Goal: Task Accomplishment & Management: Use online tool/utility

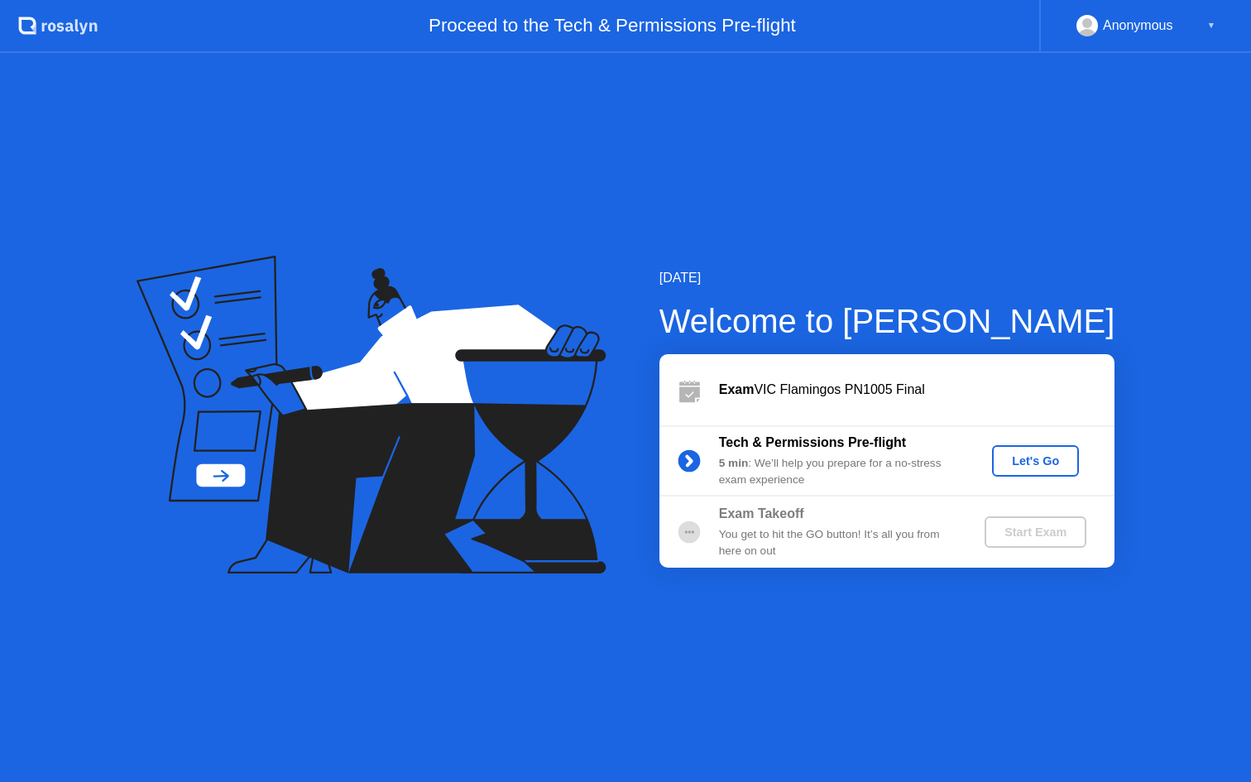
click at [1013, 460] on div "Let's Go" at bounding box center [1035, 460] width 74 height 13
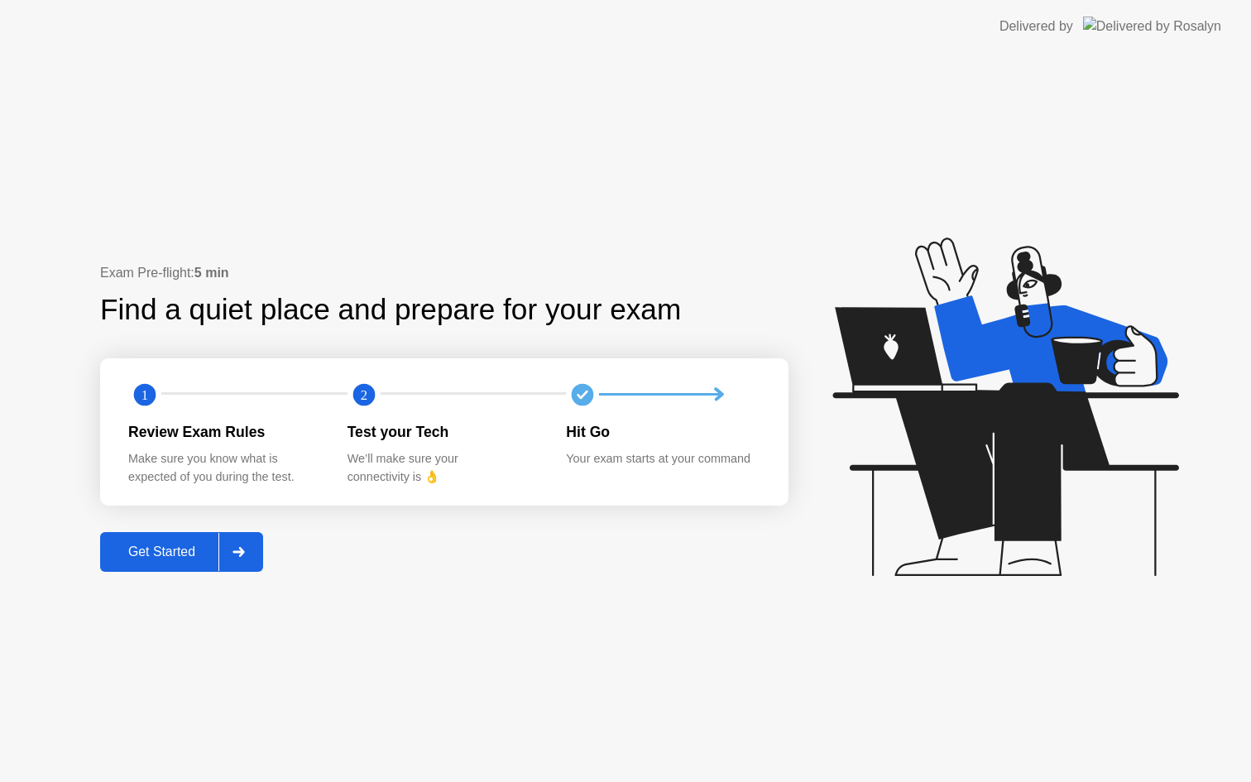
click at [194, 551] on div "Get Started" at bounding box center [161, 551] width 113 height 15
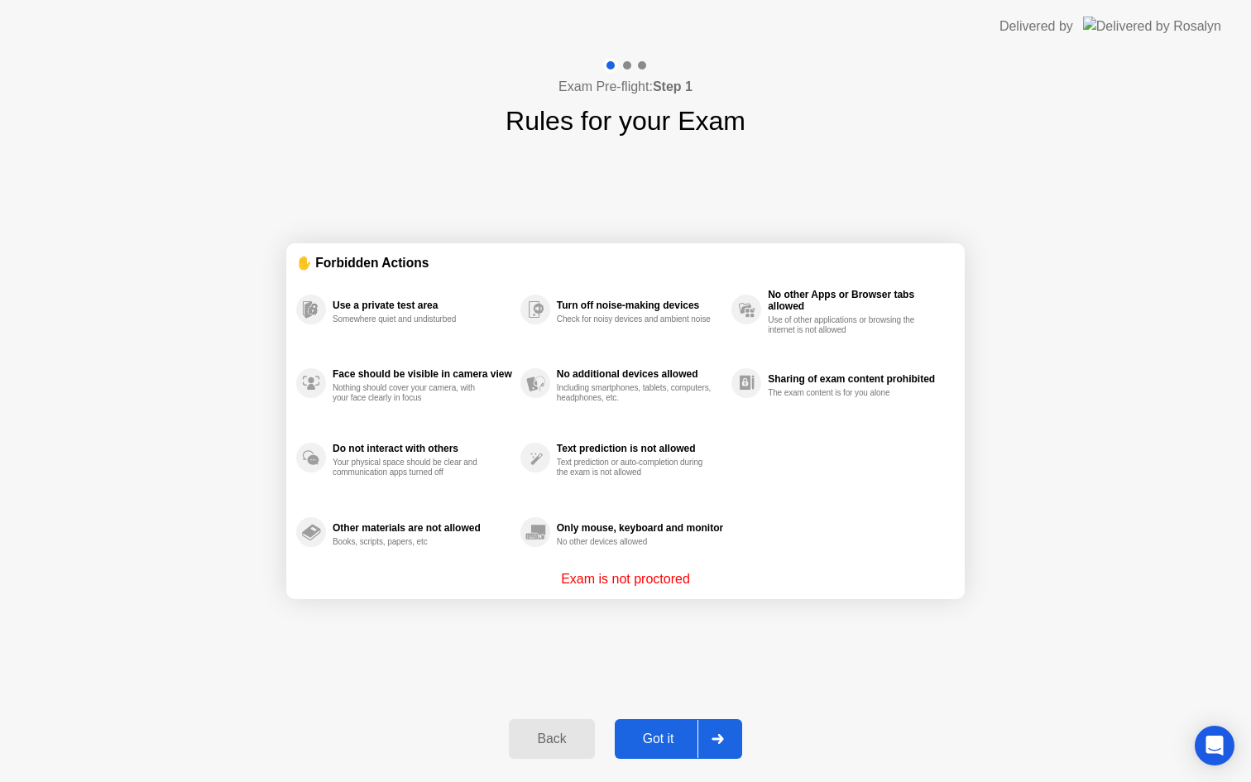
click at [726, 735] on div at bounding box center [717, 739] width 40 height 38
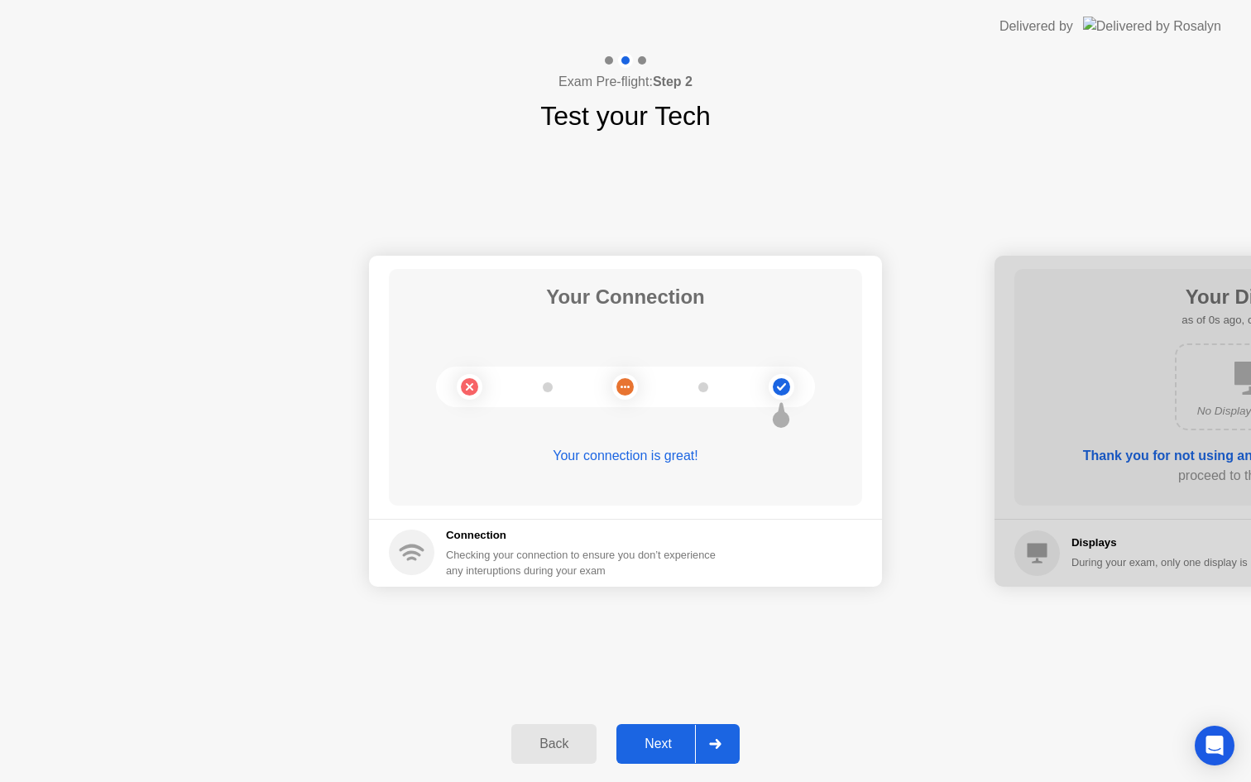
click at [706, 750] on div at bounding box center [715, 744] width 40 height 38
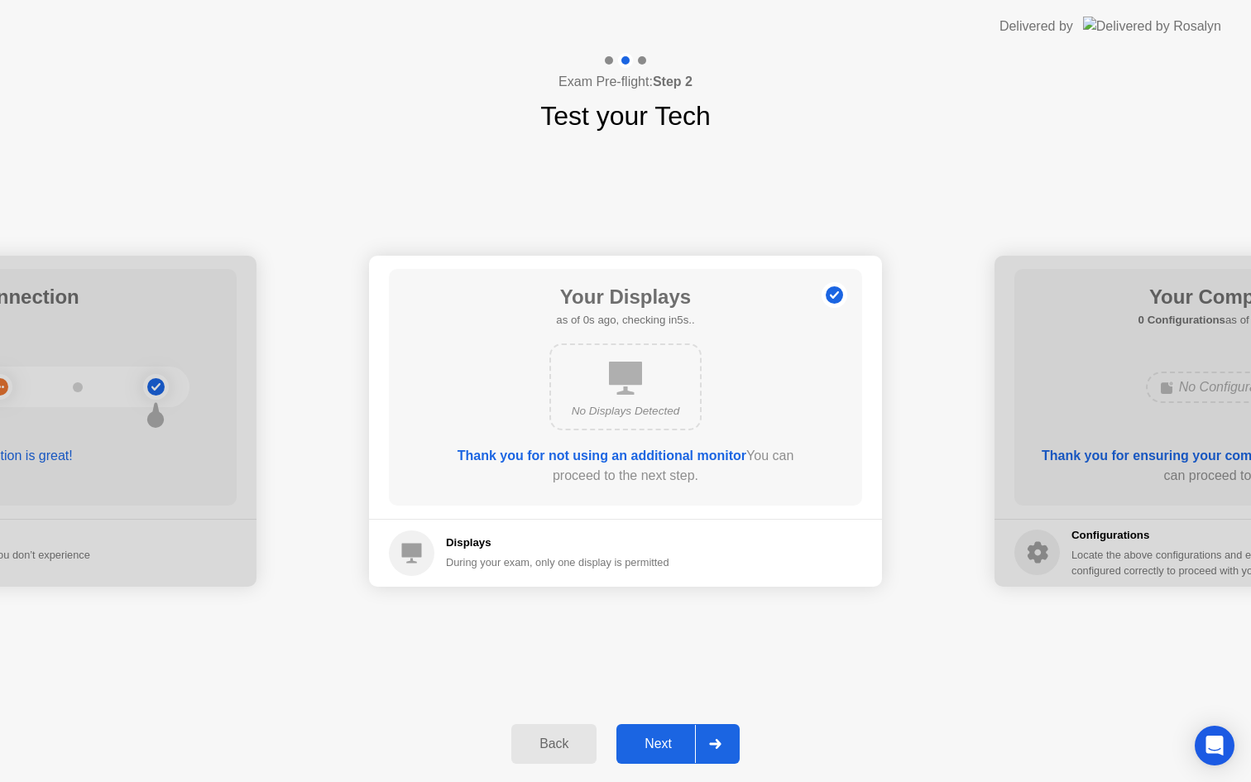
click at [706, 750] on div at bounding box center [715, 744] width 40 height 38
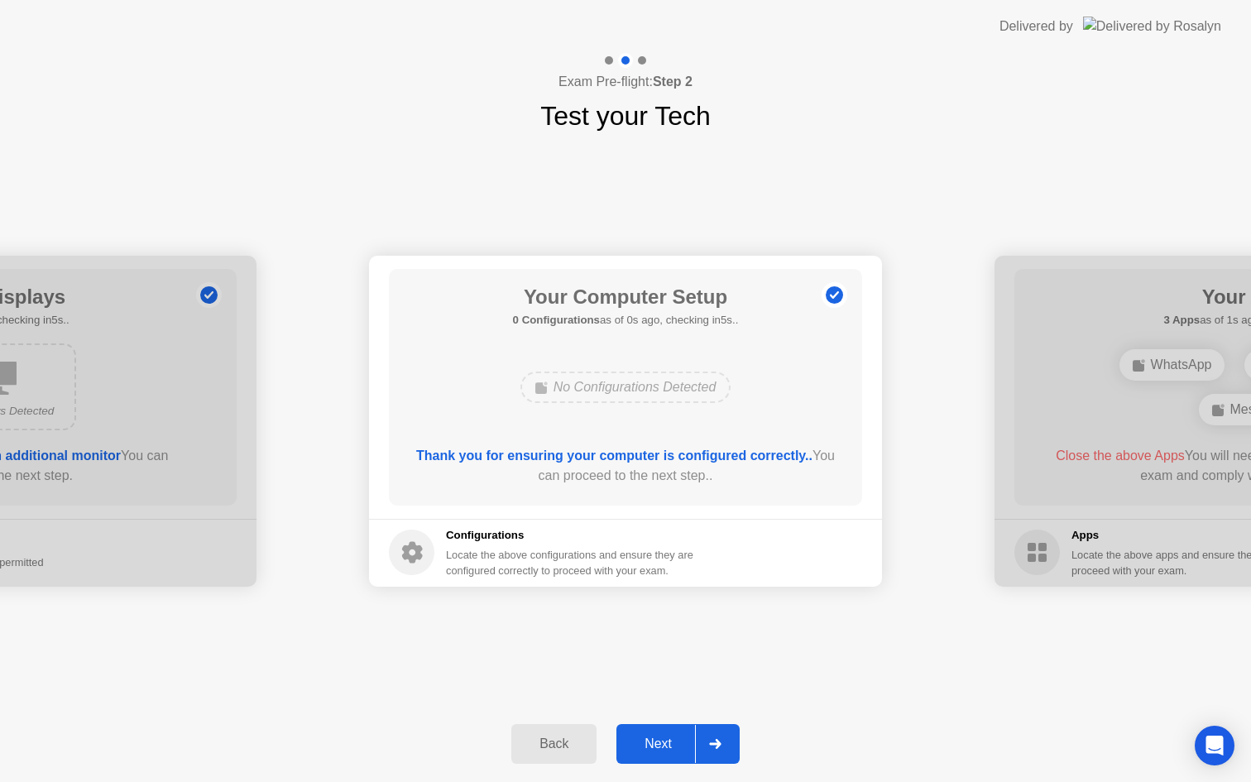
click at [706, 750] on div at bounding box center [715, 744] width 40 height 38
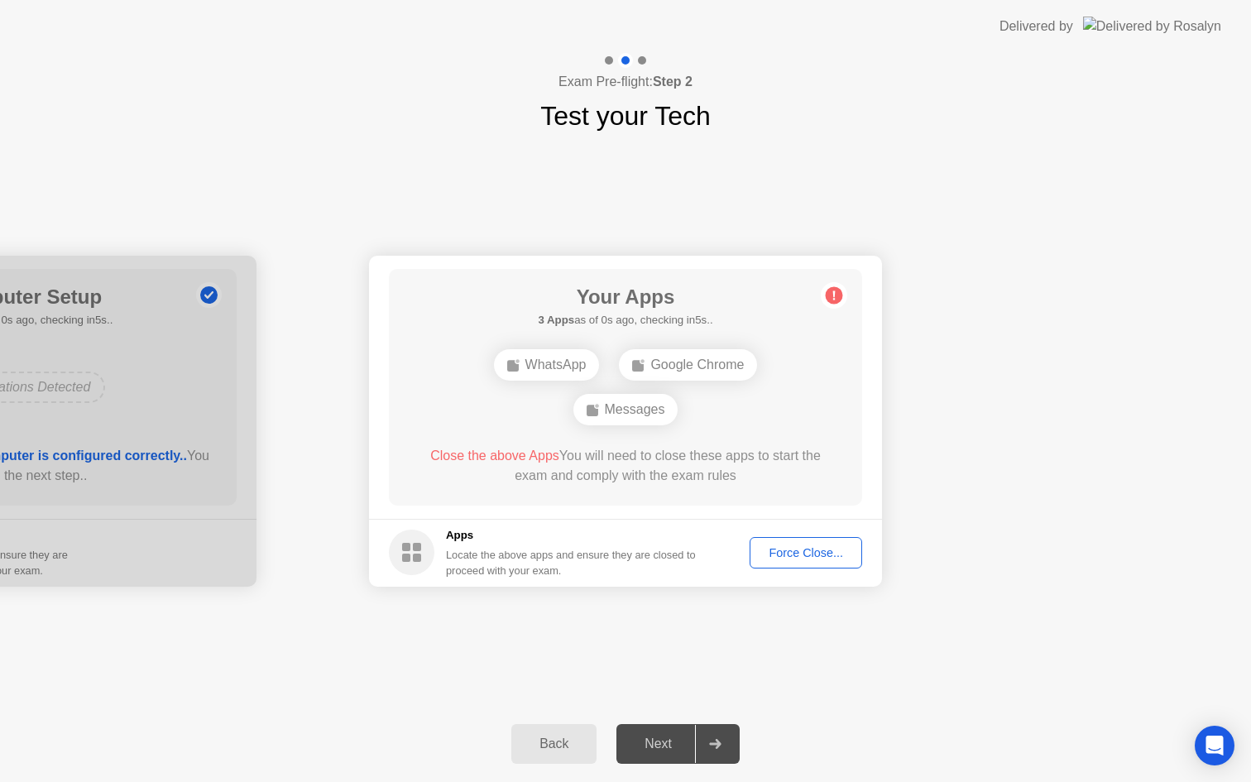
click at [830, 553] on div "Force Close..." at bounding box center [805, 552] width 101 height 13
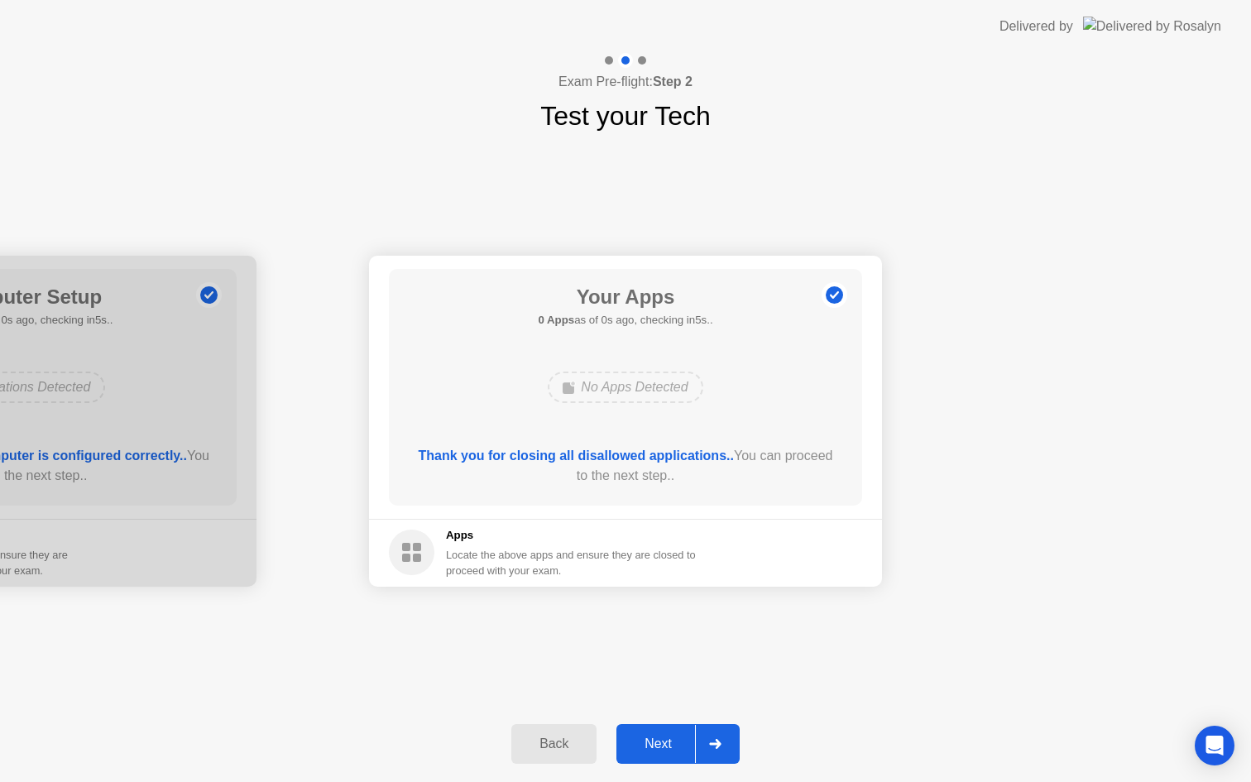
click at [715, 750] on div at bounding box center [715, 744] width 40 height 38
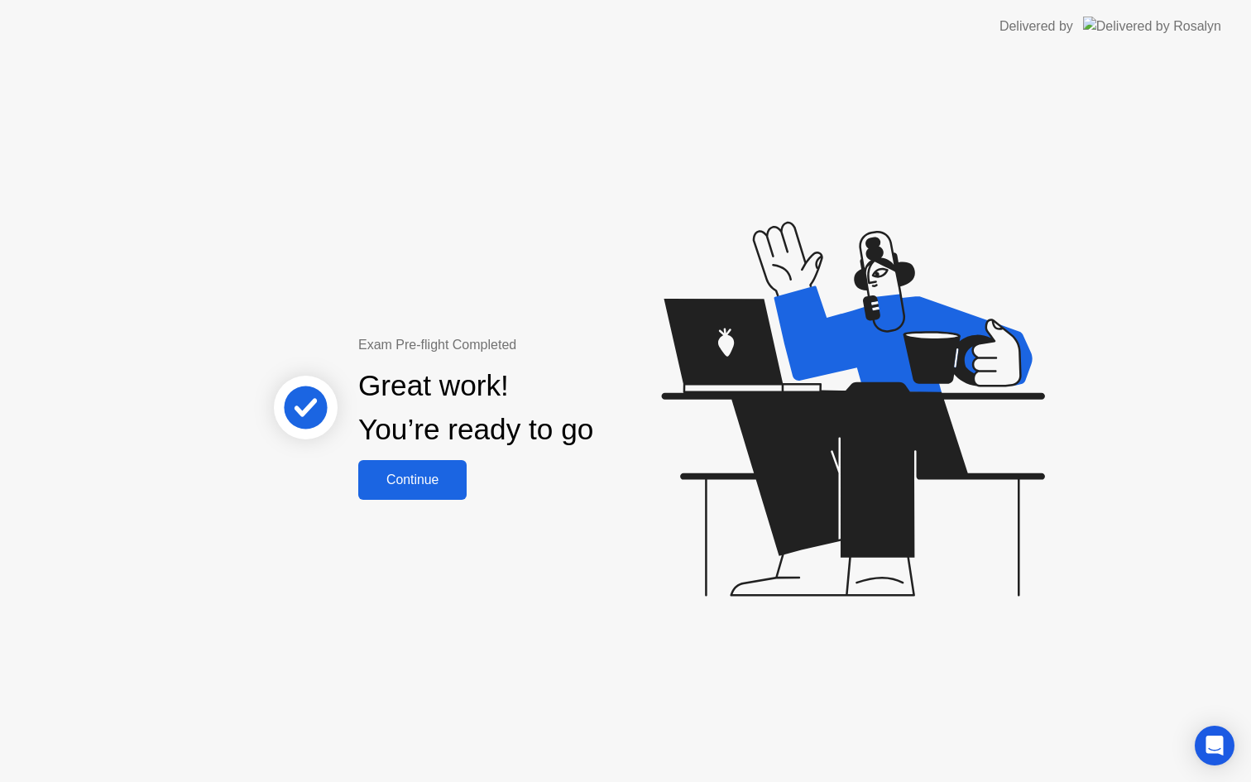
click at [430, 472] on div "Continue" at bounding box center [412, 479] width 98 height 15
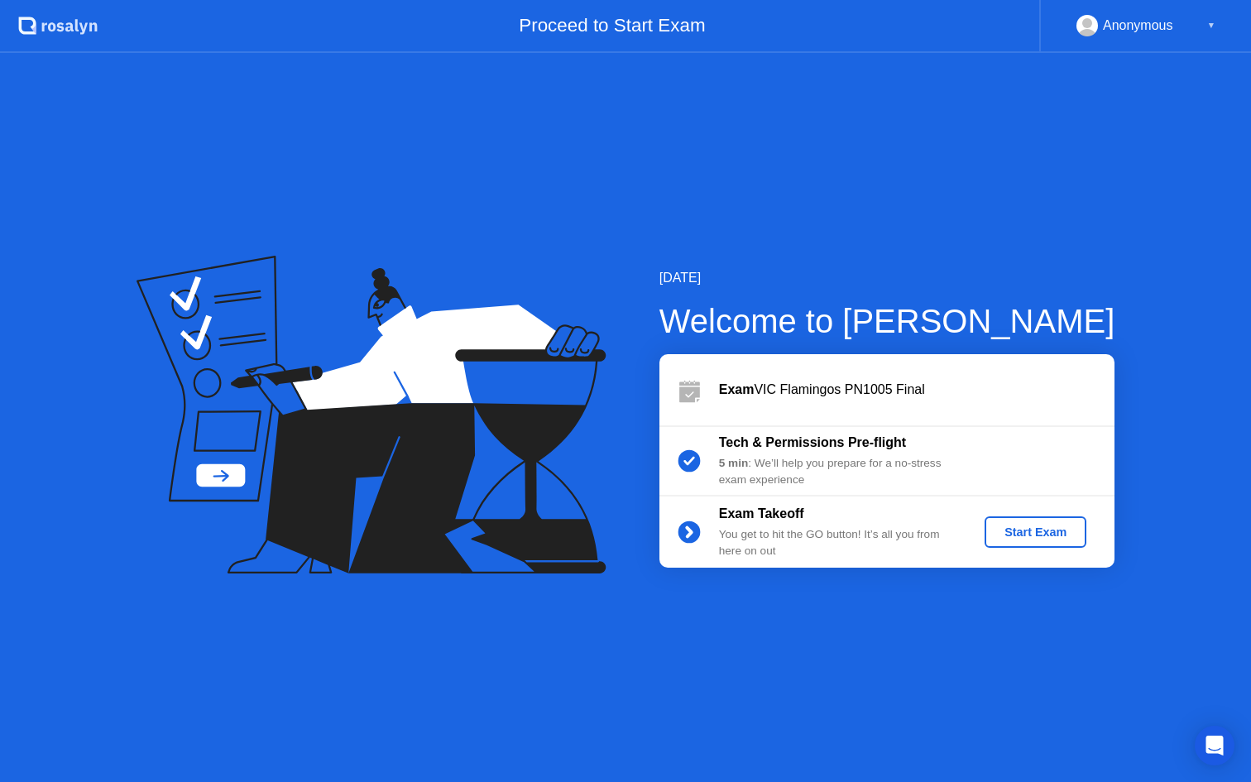
click at [1049, 529] on div "Start Exam" at bounding box center [1035, 531] width 89 height 13
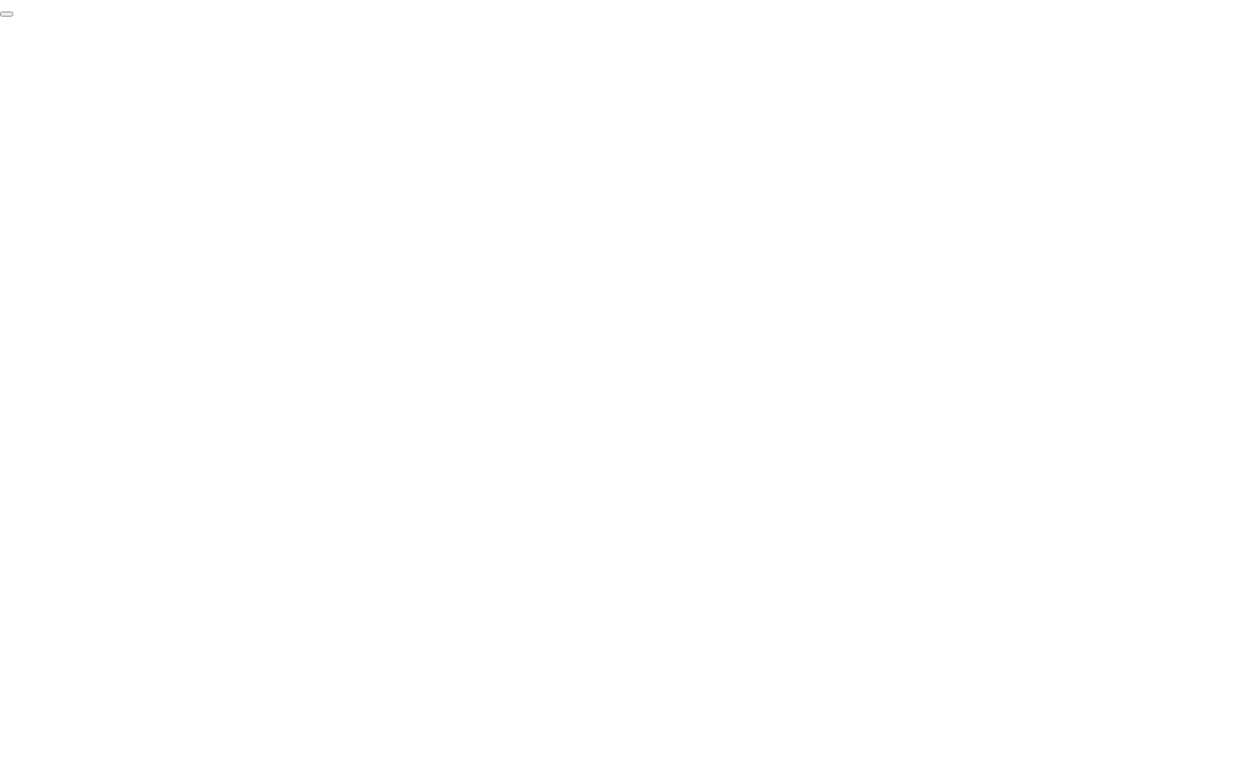
click div "End Proctoring Session"
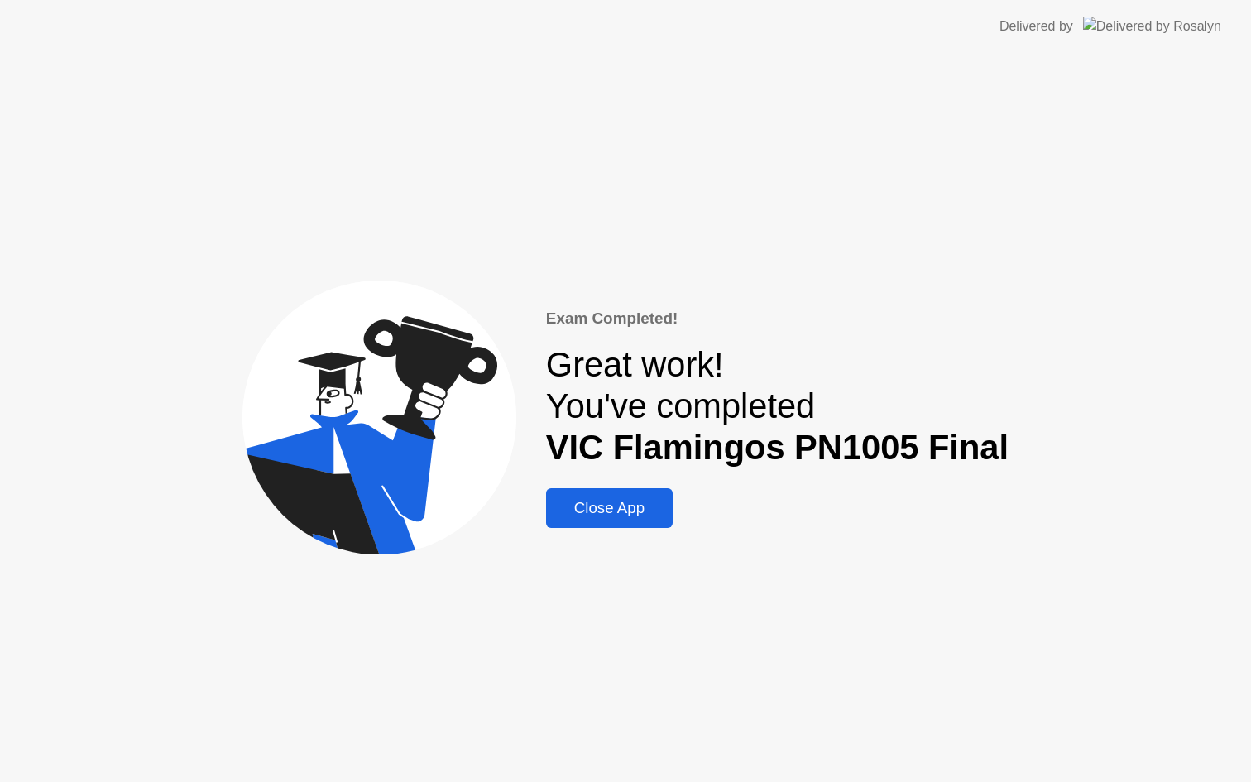
click at [641, 510] on div "Close App" at bounding box center [609, 508] width 117 height 18
